Goal: Task Accomplishment & Management: Manage account settings

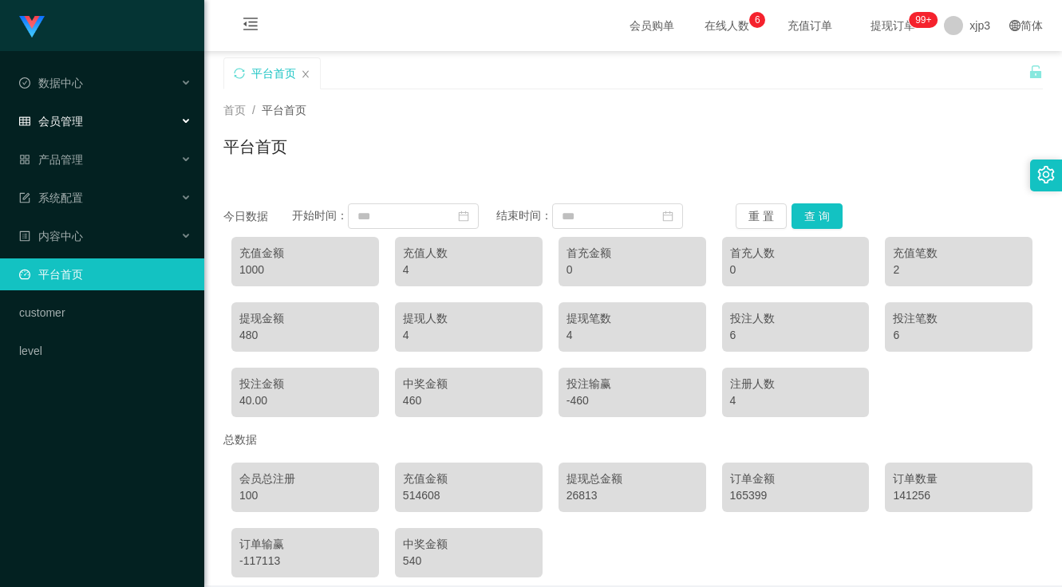
scroll to position [73, 0]
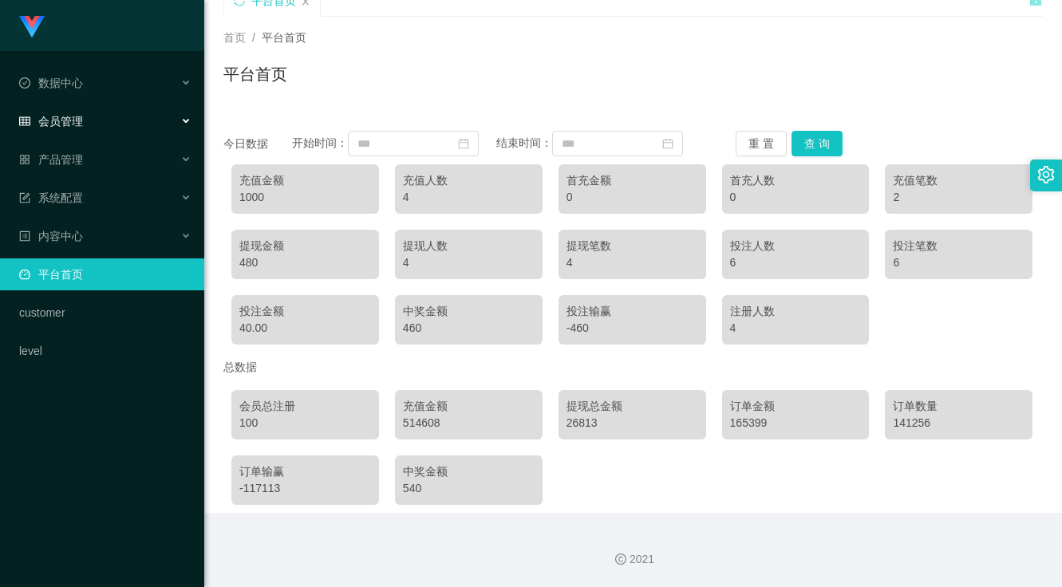
click at [91, 105] on div "会员管理" at bounding box center [102, 121] width 204 height 32
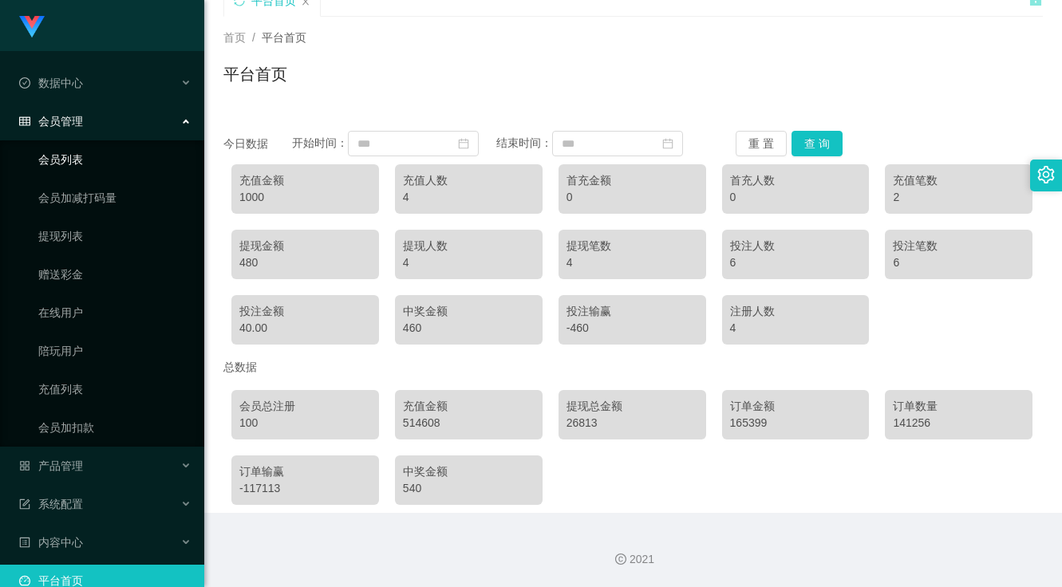
click at [70, 160] on link "会员列表" at bounding box center [114, 160] width 153 height 32
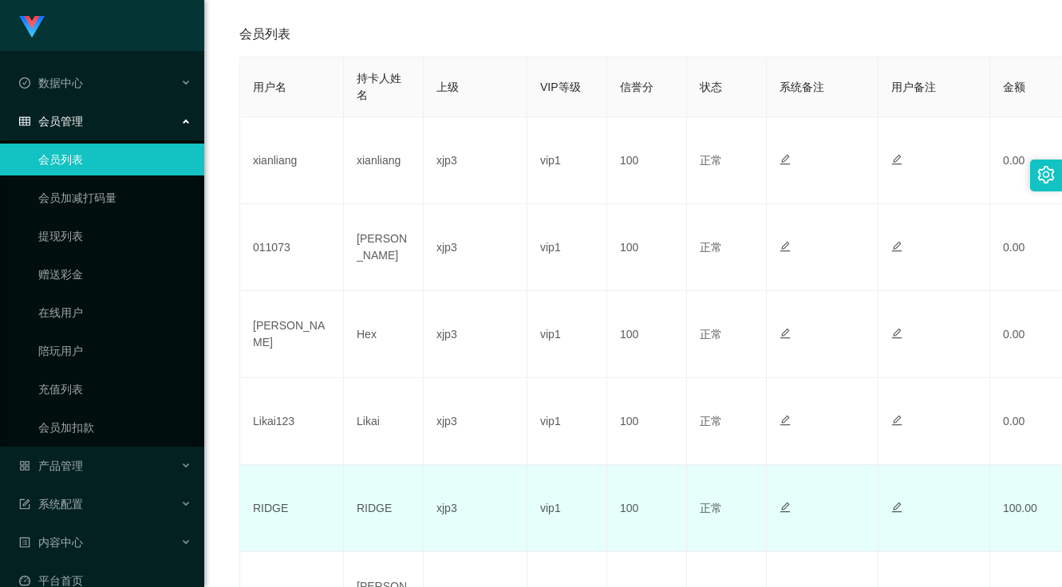
scroll to position [399, 0]
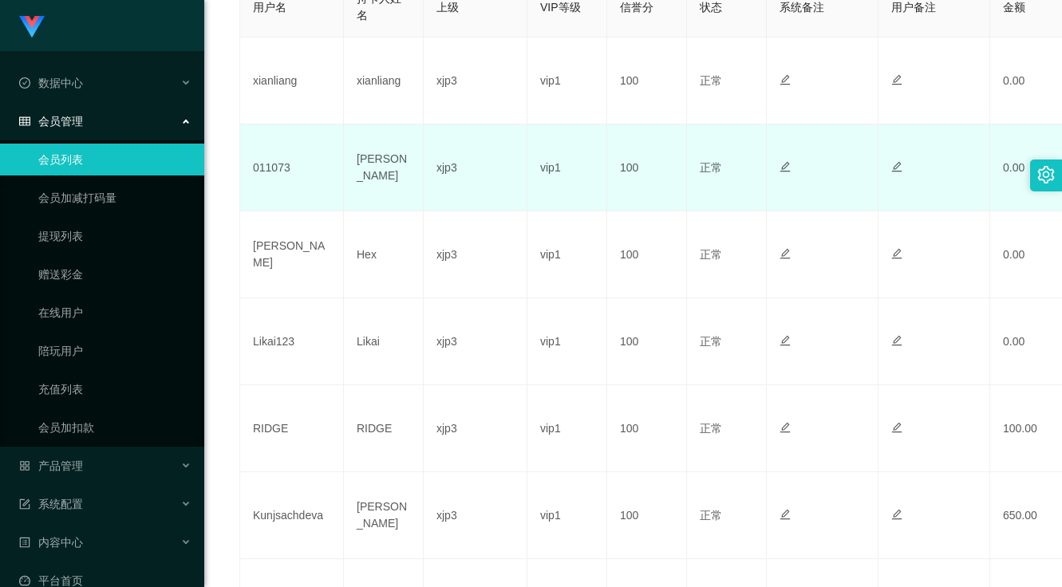
click at [265, 179] on td "011073" at bounding box center [292, 167] width 104 height 87
click at [269, 162] on td "011073" at bounding box center [292, 167] width 104 height 87
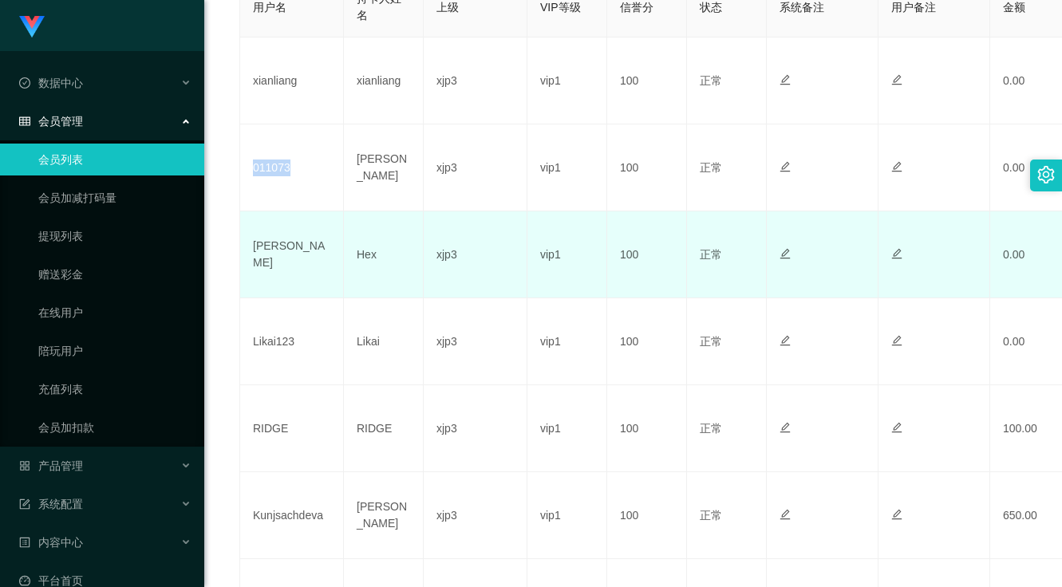
copy td "011073"
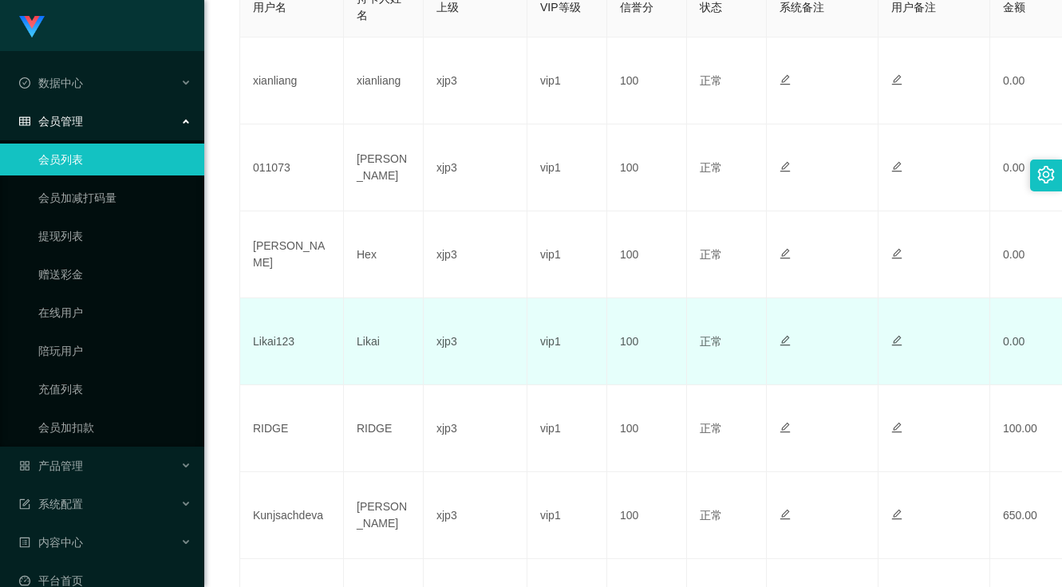
click at [267, 342] on td "Likai123" at bounding box center [292, 341] width 104 height 87
copy td "Likai123"
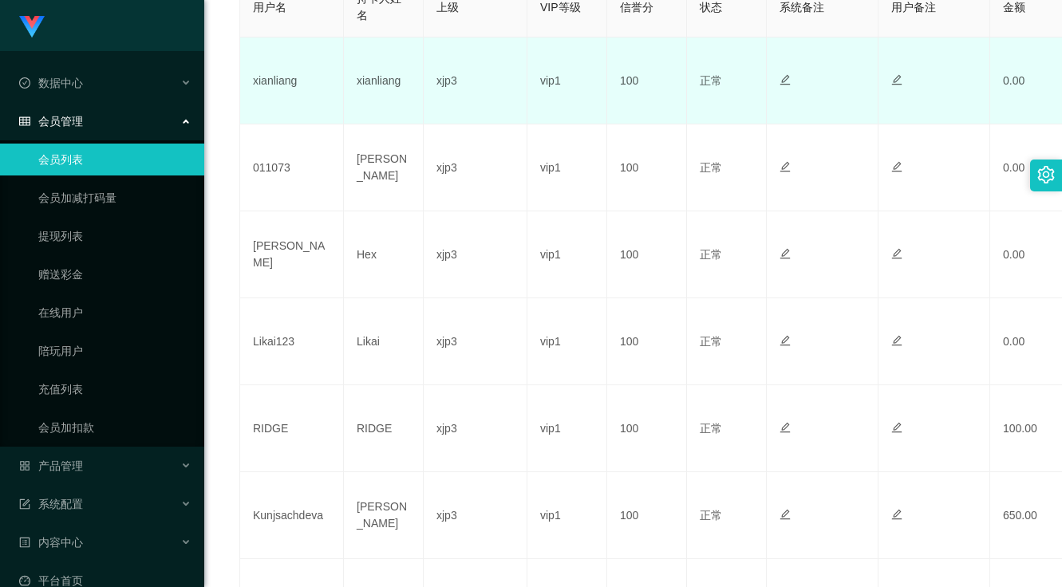
click at [283, 81] on td "xianliang" at bounding box center [292, 81] width 104 height 87
copy td "xianliang"
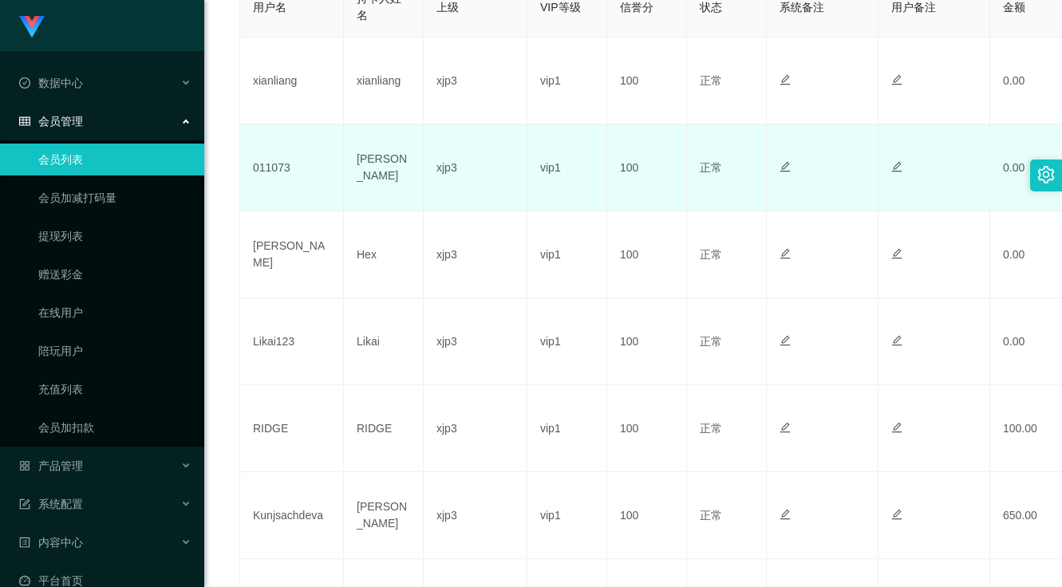
click at [259, 162] on td "011073" at bounding box center [292, 167] width 104 height 87
copy td "011073"
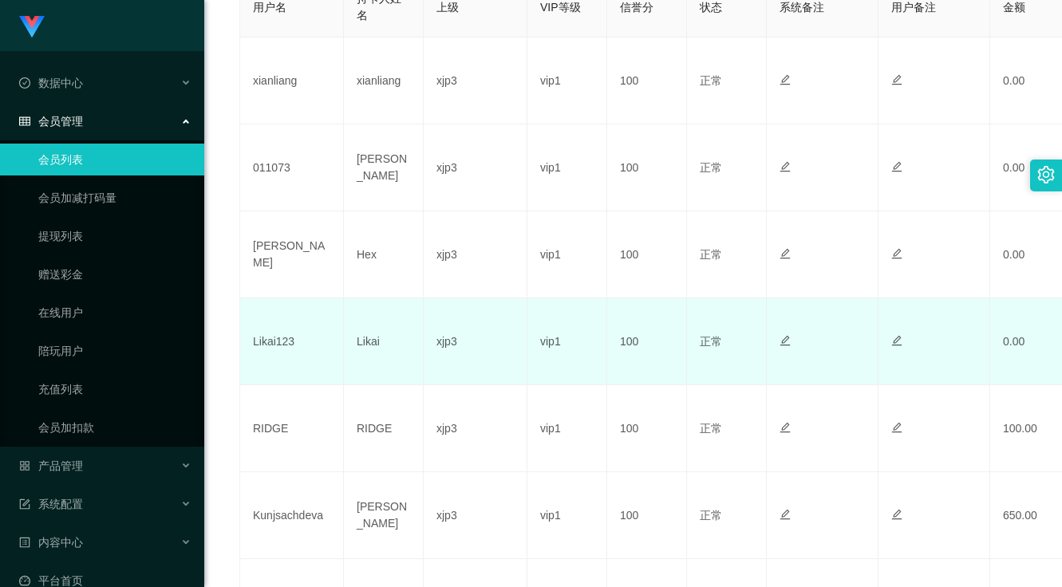
click at [267, 345] on td "Likai123" at bounding box center [292, 341] width 104 height 87
copy td "Likai123"
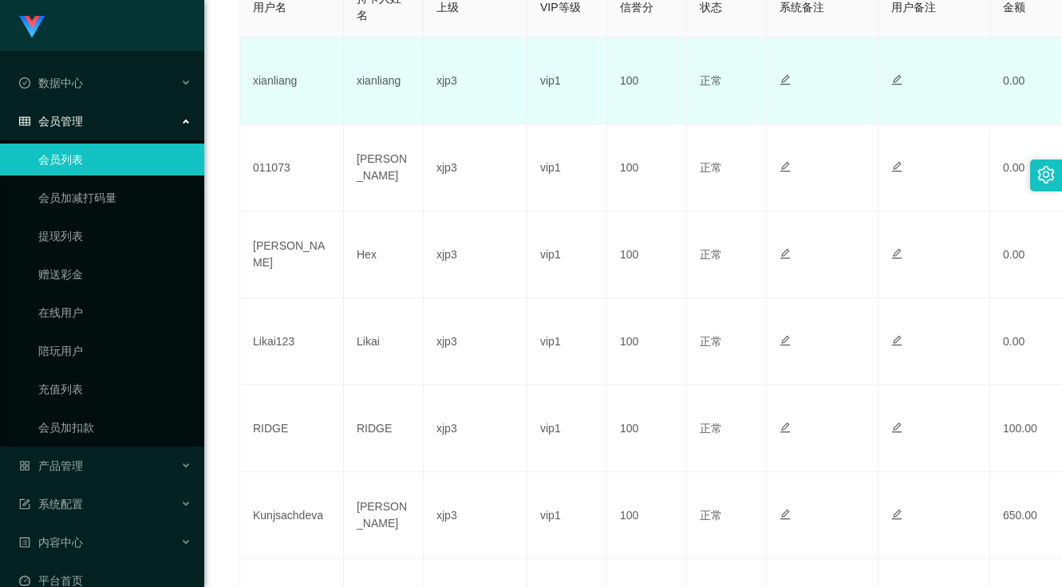
click at [277, 83] on td "xianliang" at bounding box center [292, 81] width 104 height 87
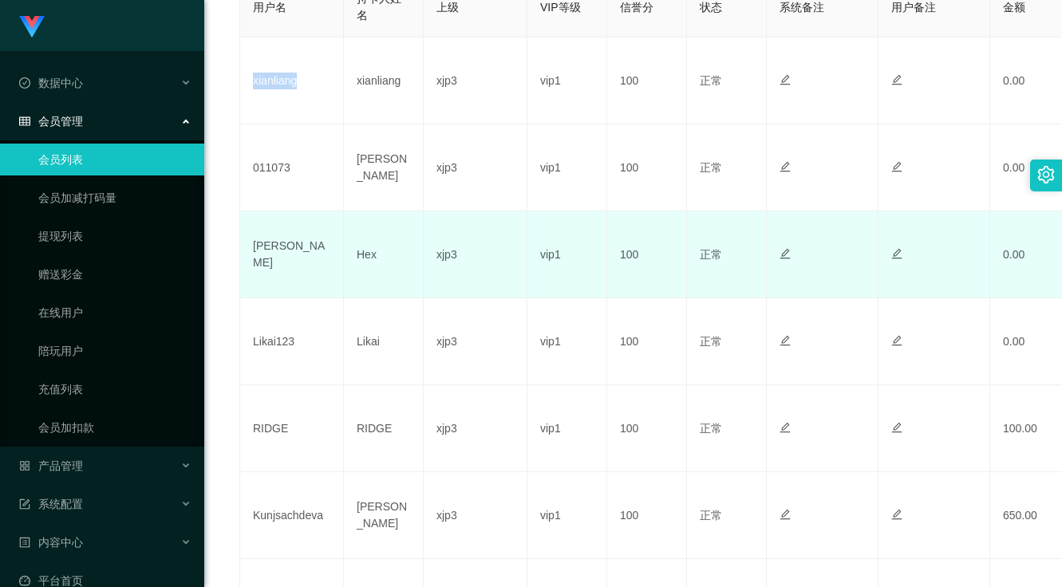
copy td "xianliang"
